Goal: Task Accomplishment & Management: Manage account settings

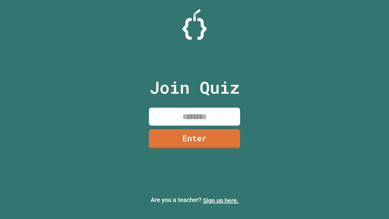
click at [220, 200] on link "Sign up here." at bounding box center [221, 199] width 36 height 7
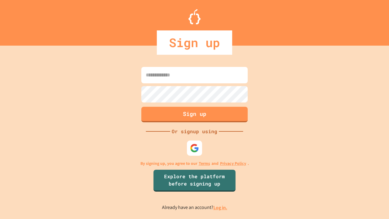
click at [220, 207] on link "Log in." at bounding box center [220, 207] width 14 height 6
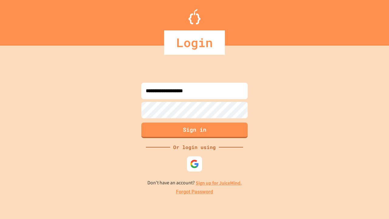
type input "**********"
